Goal: Use online tool/utility

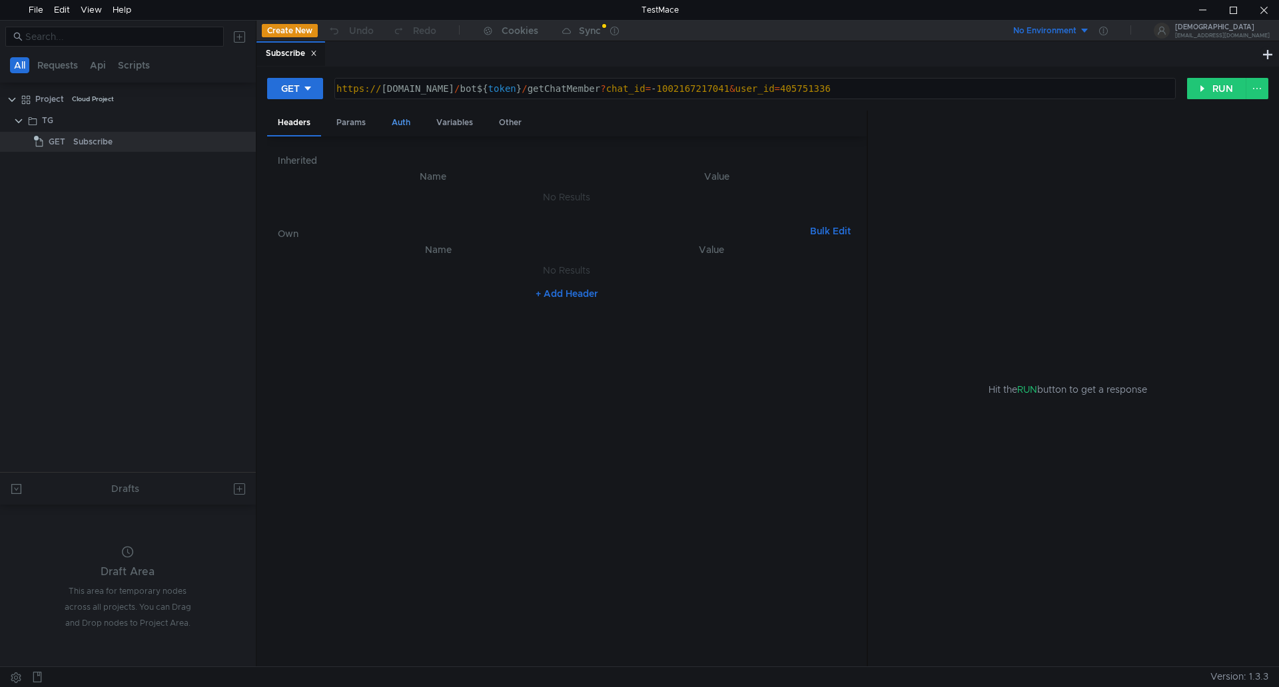
click at [388, 120] on div "Auth" at bounding box center [401, 123] width 40 height 25
click at [350, 128] on div "Params" at bounding box center [351, 123] width 51 height 25
click at [662, 232] on div "405751336" at bounding box center [713, 238] width 258 height 32
drag, startPoint x: 683, startPoint y: 225, endPoint x: 460, endPoint y: 228, distance: 223.1
click at [460, 228] on tr "user_id ההההההההההההההההההההההההההההההההההההההההההההההההההההההההההההההההההההההה…" at bounding box center [567, 227] width 578 height 32
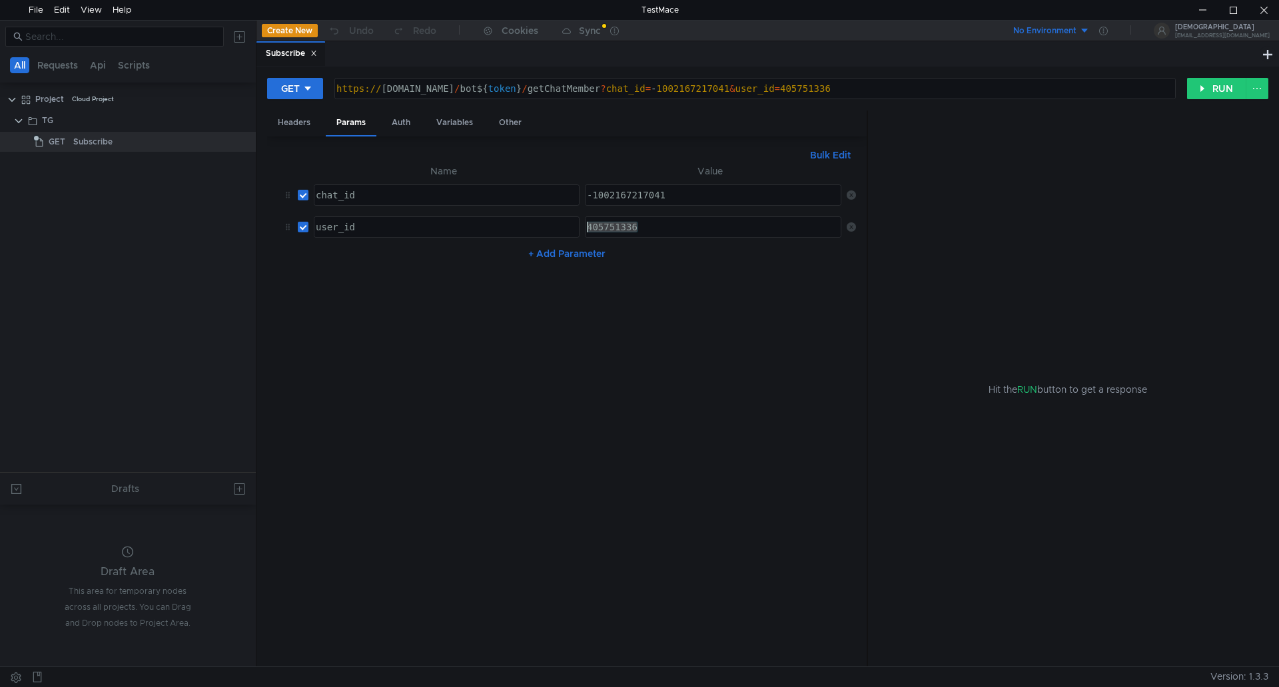
paste textarea "799550187"
type textarea "7995501876"
click at [1216, 88] on button "RUN" at bounding box center [1216, 88] width 59 height 21
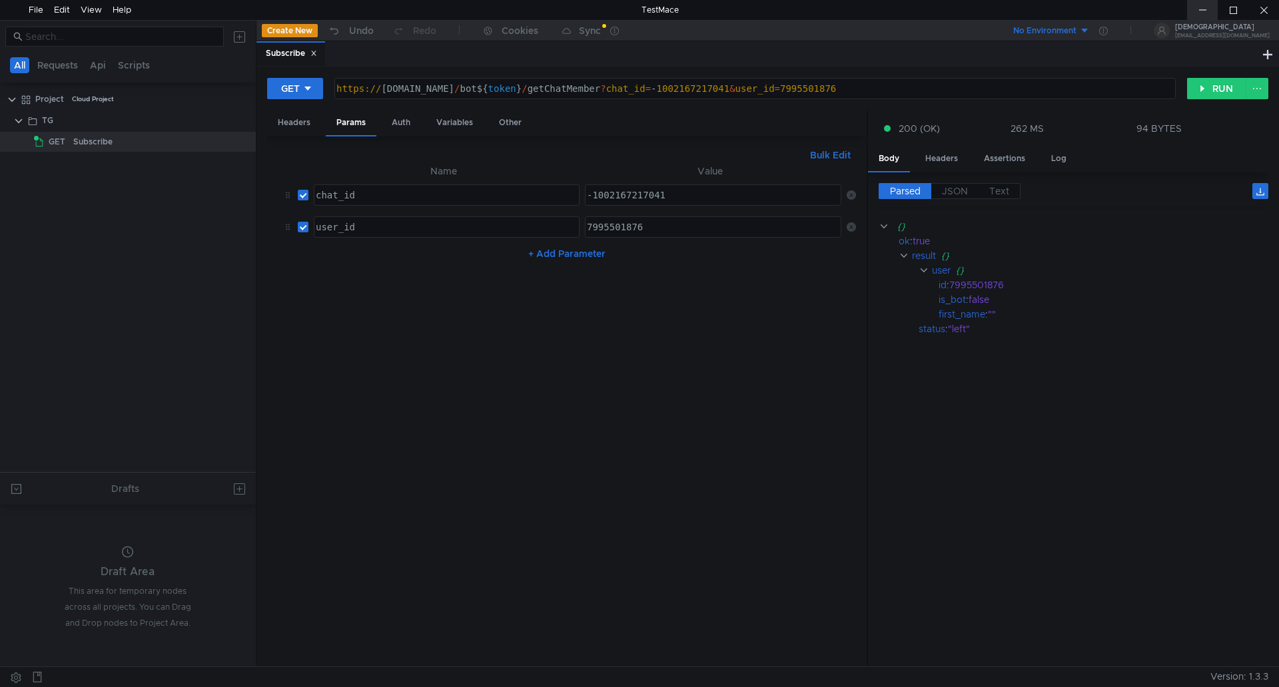
click at [1212, 16] on div at bounding box center [1202, 10] width 31 height 20
click at [1199, 18] on div at bounding box center [1202, 10] width 31 height 20
